Goal: Task Accomplishment & Management: Manage account settings

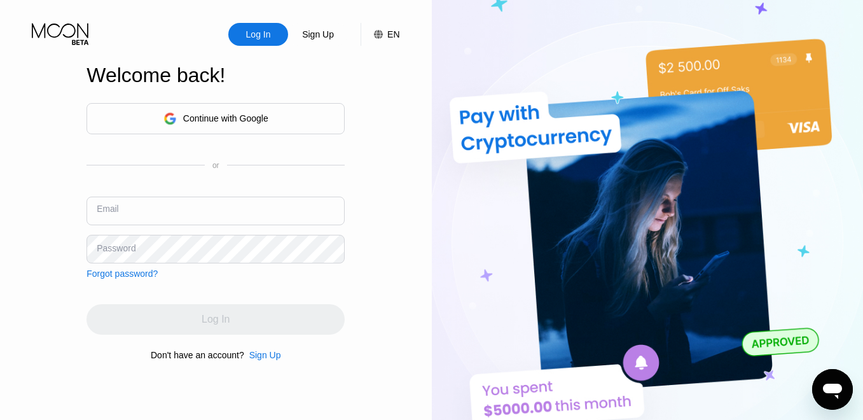
click at [214, 205] on input "text" at bounding box center [216, 211] width 258 height 29
paste input "[EMAIL_ADDRESS][DOMAIN_NAME]"
click at [116, 220] on input "[EMAIL_ADDRESS][DOMAIN_NAME]" at bounding box center [216, 211] width 258 height 29
type input "[EMAIL_ADDRESS][DOMAIN_NAME]"
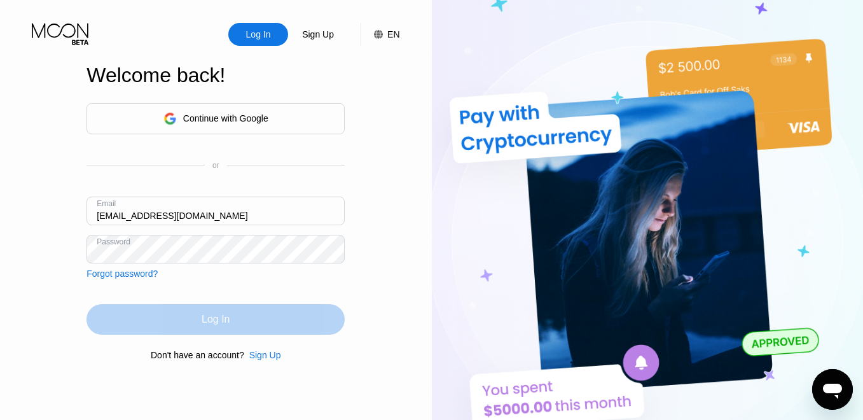
click at [173, 318] on div "Log In" at bounding box center [216, 319] width 258 height 31
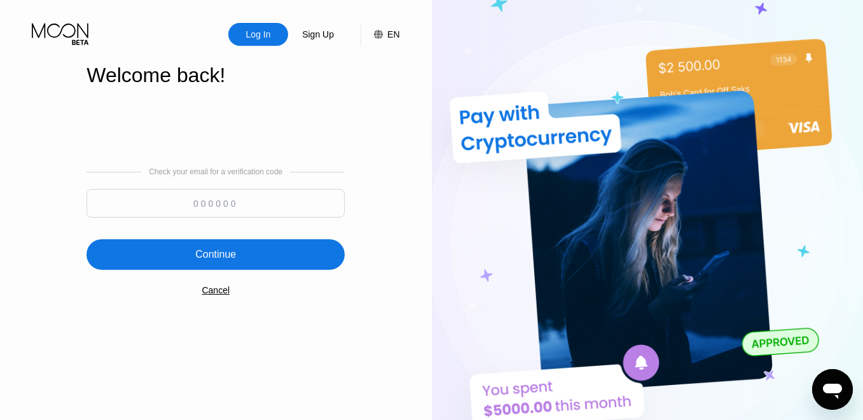
click at [225, 193] on input at bounding box center [216, 203] width 258 height 29
paste input "606976"
type input "606976"
click at [242, 257] on div "Continue" at bounding box center [216, 254] width 258 height 31
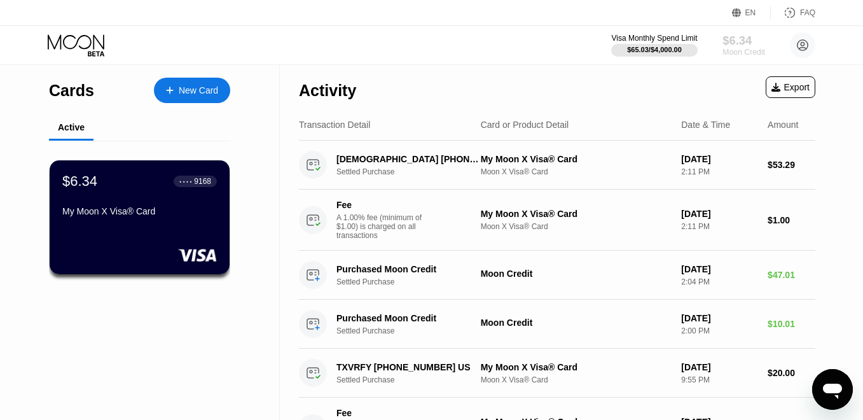
click at [731, 52] on div "Moon Credit" at bounding box center [744, 52] width 43 height 9
